Goal: Find specific page/section: Find specific page/section

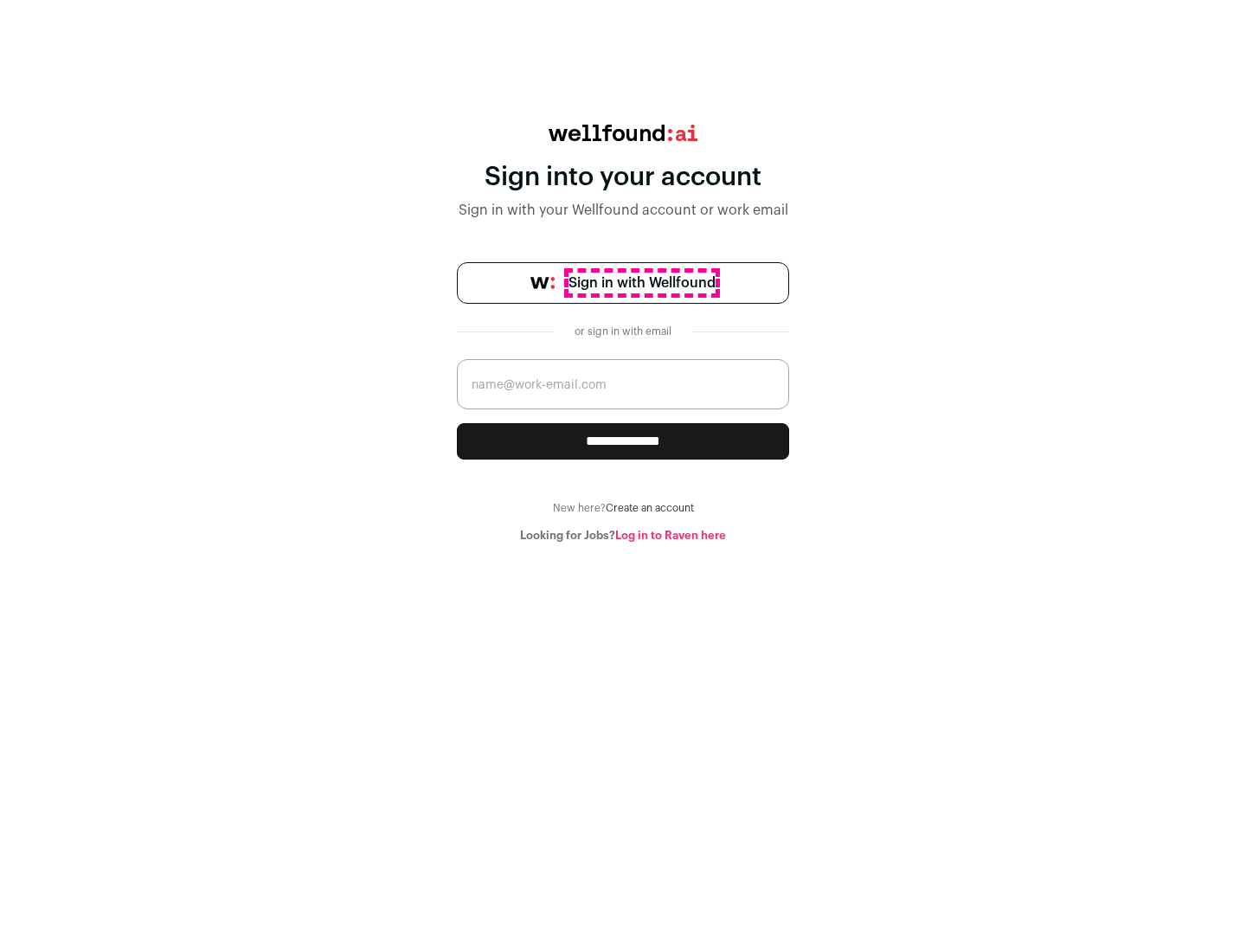
click at [642, 283] on span "Sign in with Wellfound" at bounding box center [642, 282] width 147 height 21
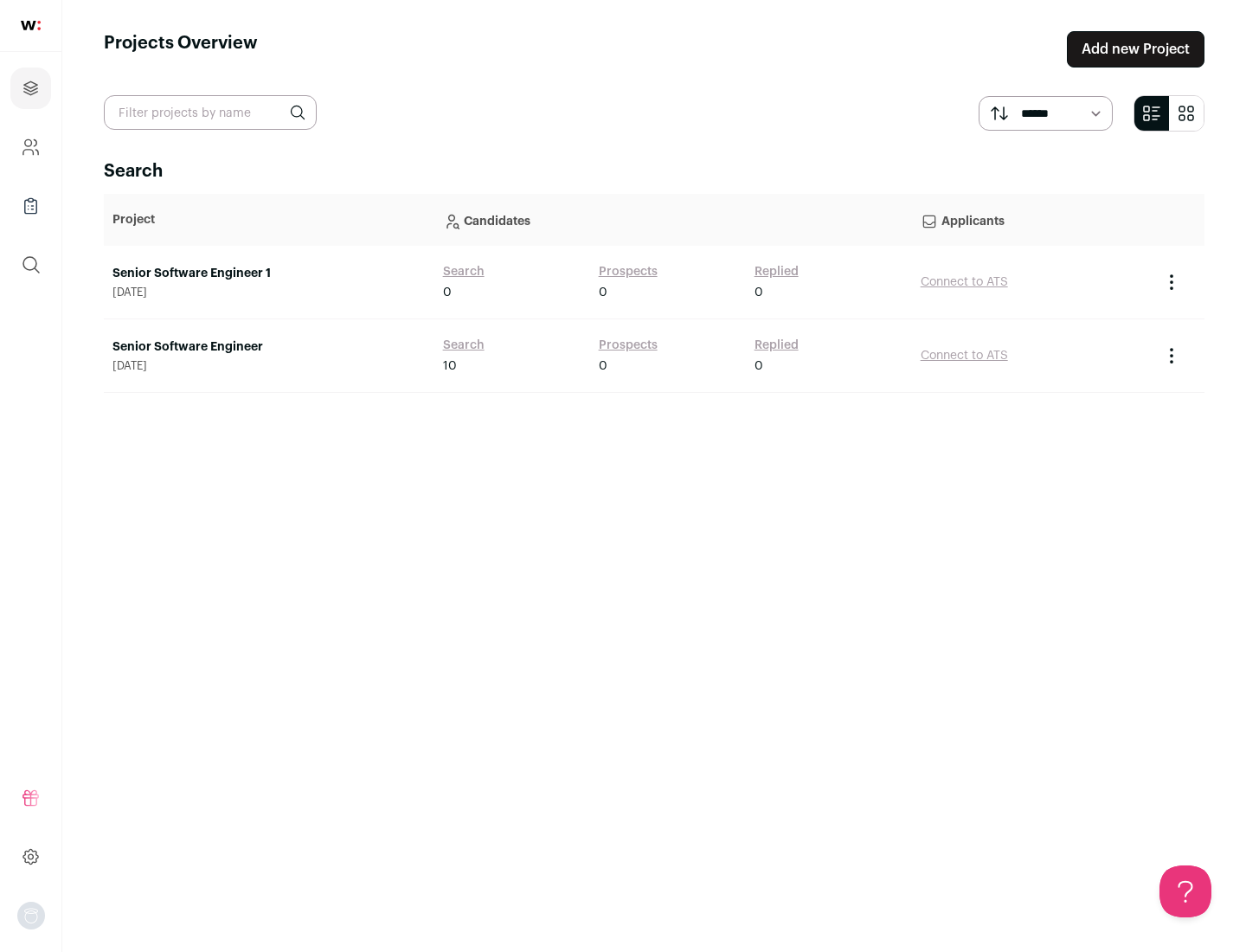
click at [269, 347] on link "Senior Software Engineer" at bounding box center [269, 347] width 313 height 17
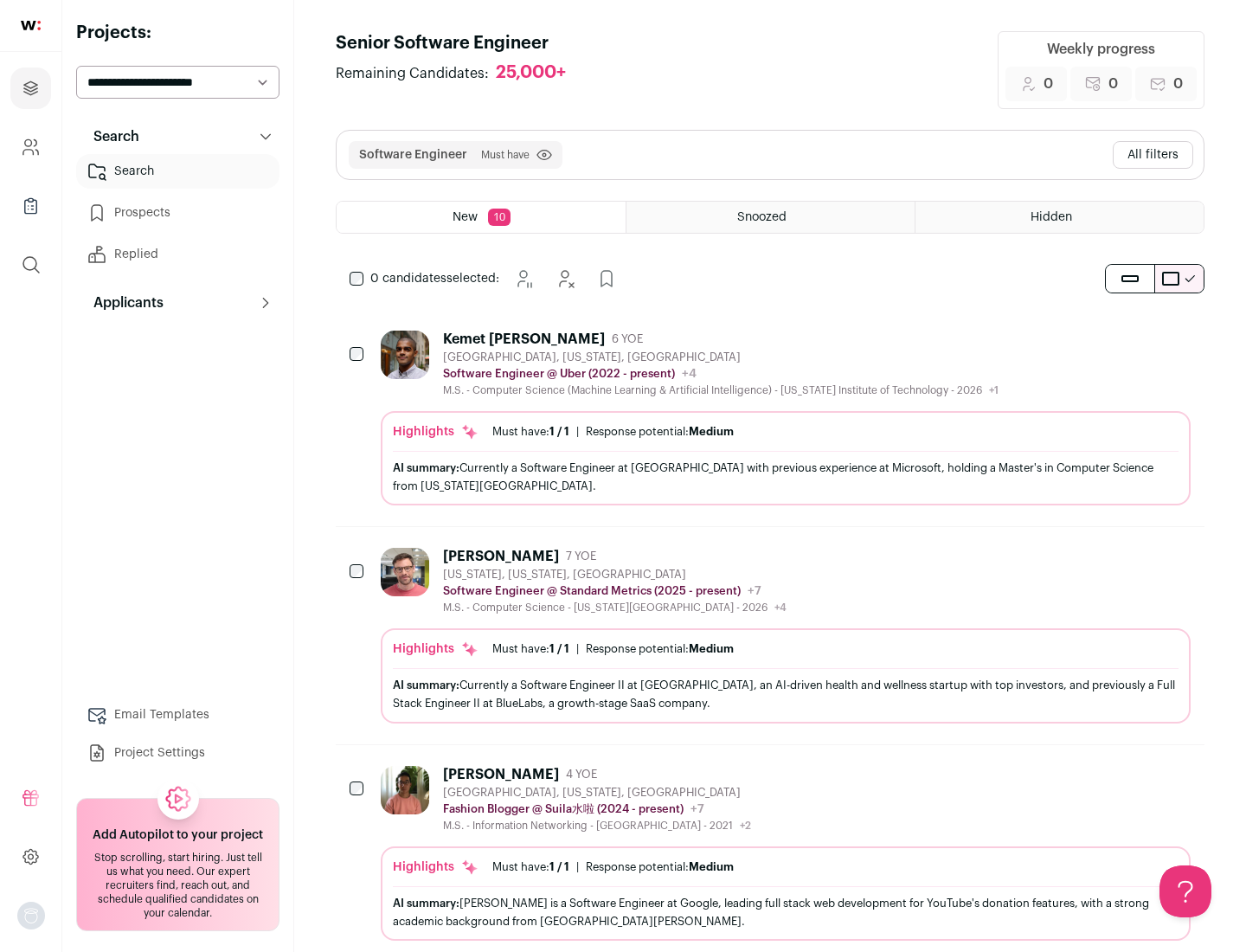
click at [770, 418] on div "Highlights Must have: 1 / 1 How many must haves have been fulfilled? | Response…" at bounding box center [785, 458] width 810 height 94
